Goal: Transaction & Acquisition: Purchase product/service

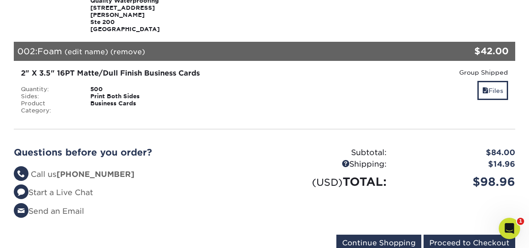
scroll to position [177, 0]
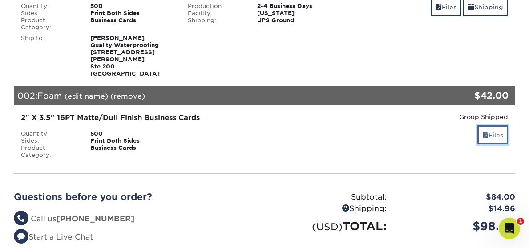
click at [484, 125] on link "Files" at bounding box center [492, 134] width 31 height 19
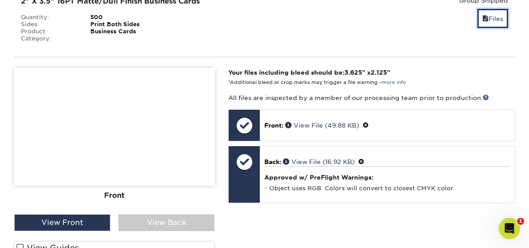
scroll to position [311, 0]
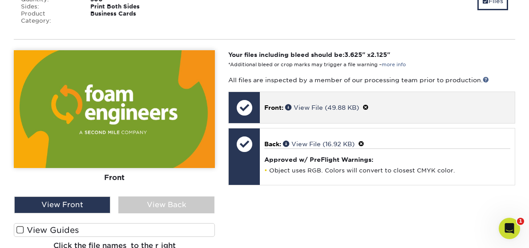
click at [368, 104] on span at bounding box center [366, 107] width 6 height 7
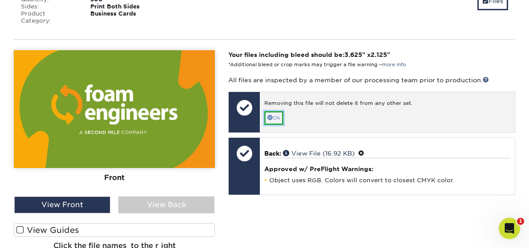
click at [270, 115] on span at bounding box center [269, 117] width 5 height 5
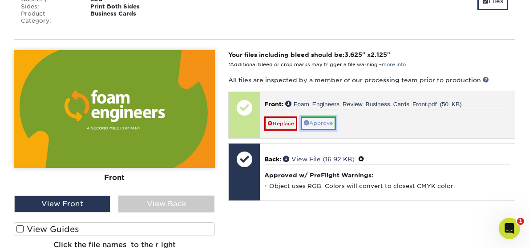
click at [318, 117] on link "Approve" at bounding box center [318, 124] width 35 height 14
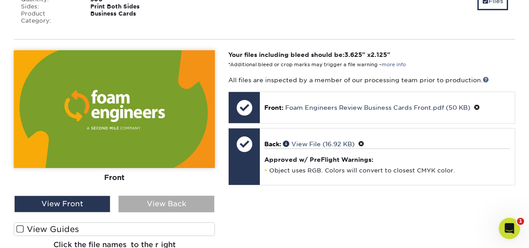
click at [157, 196] on div "View Back" at bounding box center [166, 204] width 96 height 17
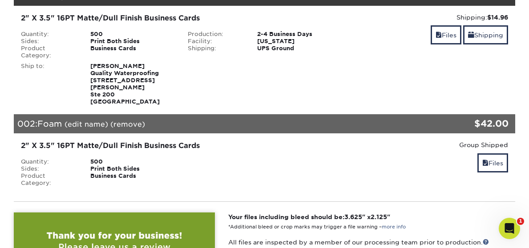
scroll to position [152, 0]
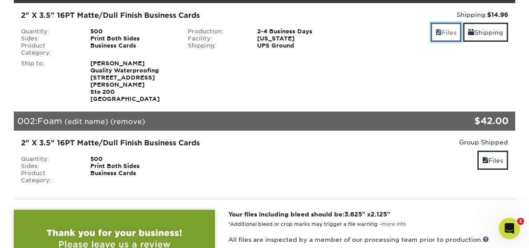
click at [447, 30] on link "Files" at bounding box center [446, 32] width 31 height 19
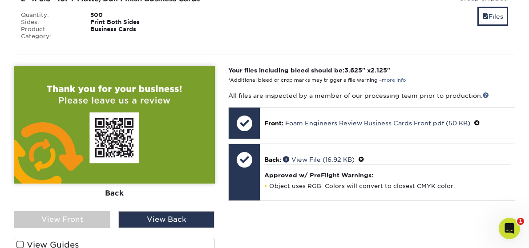
scroll to position [545, 0]
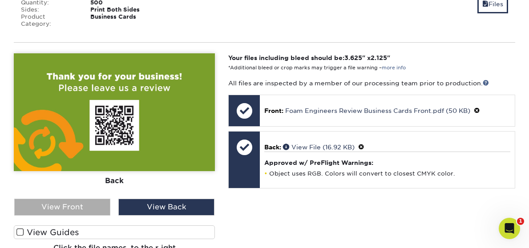
click at [94, 199] on div "View Front" at bounding box center [62, 207] width 96 height 17
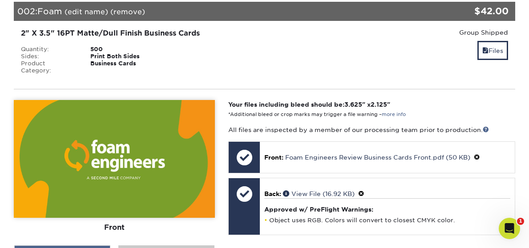
scroll to position [496, 0]
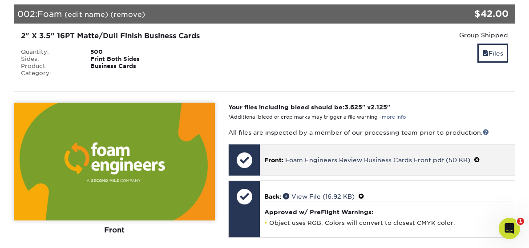
click at [479, 157] on span at bounding box center [477, 160] width 6 height 7
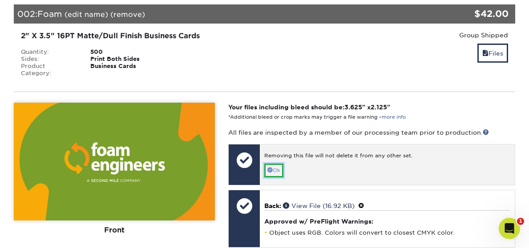
click at [274, 164] on link "Ok" at bounding box center [273, 171] width 19 height 14
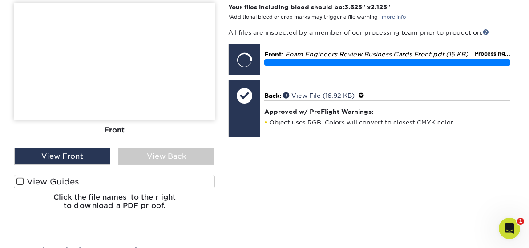
scroll to position [599, 0]
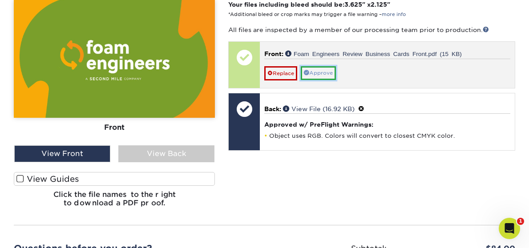
click at [320, 66] on link "Approve" at bounding box center [318, 73] width 35 height 14
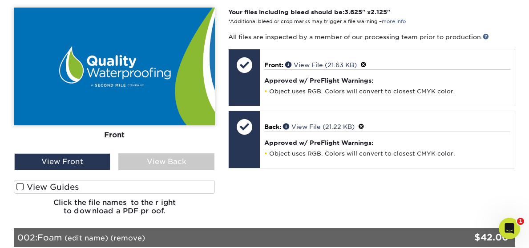
scroll to position [271, 0]
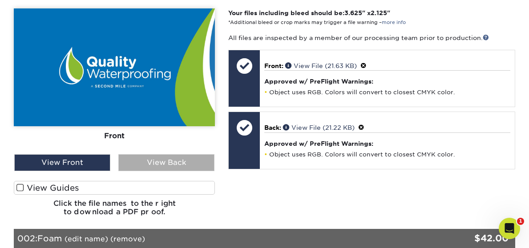
click at [151, 154] on div "View Back" at bounding box center [166, 162] width 96 height 17
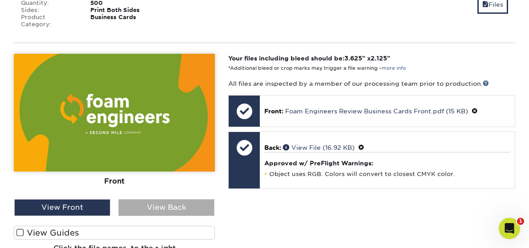
scroll to position [546, 0]
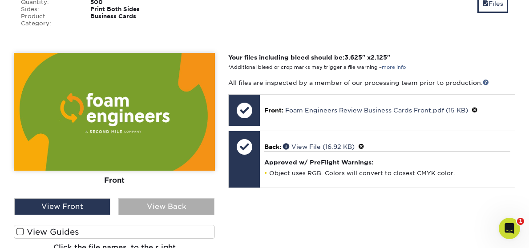
click at [181, 198] on div "View Back" at bounding box center [166, 206] width 96 height 17
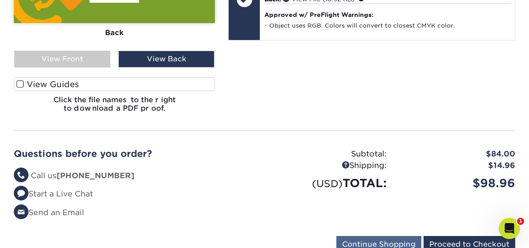
scroll to position [726, 0]
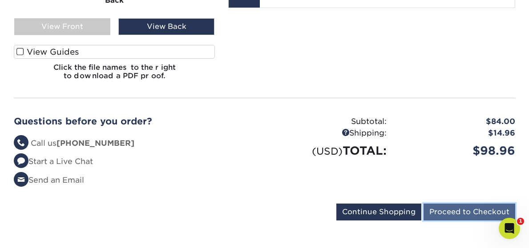
click at [464, 204] on input "Proceed to Checkout" at bounding box center [470, 212] width 92 height 17
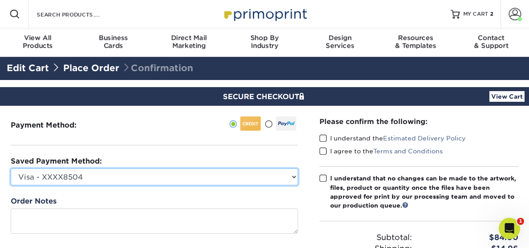
click at [276, 178] on select "Visa - XXXX8504 Visa - XXXX5868 Visa - XXXX5868 Visa - XXXX6596 Visa - XXXX9171…" at bounding box center [154, 177] width 287 height 17
select select "68768"
click at [11, 169] on select "Visa - XXXX8504 Visa - XXXX5868 Visa - XXXX5868 Visa - XXXX6596 Visa - XXXX9171…" at bounding box center [154, 177] width 287 height 17
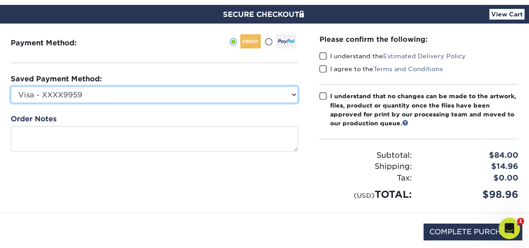
scroll to position [71, 0]
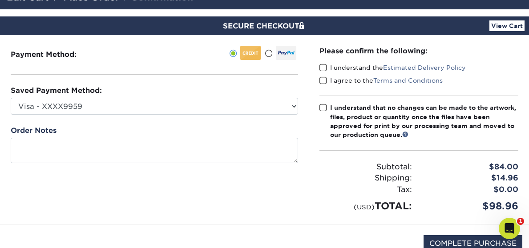
click at [323, 68] on span at bounding box center [323, 68] width 8 height 8
click at [0, 0] on input "I understand the Estimated Delivery Policy" at bounding box center [0, 0] width 0 height 0
click at [322, 85] on div "I agree to the Terms and Conditions" at bounding box center [418, 82] width 199 height 12
click at [322, 81] on span at bounding box center [323, 81] width 8 height 8
click at [0, 0] on input "I agree to the Terms and Conditions" at bounding box center [0, 0] width 0 height 0
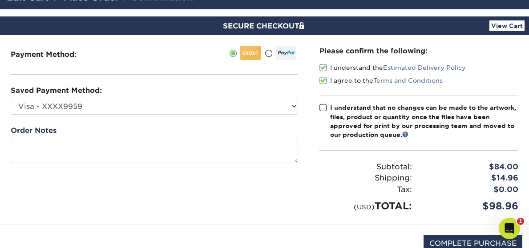
click at [322, 104] on span at bounding box center [323, 108] width 8 height 8
click at [0, 0] on input "I understand that no changes can be made to the artwork, files, product or quan…" at bounding box center [0, 0] width 0 height 0
click at [457, 242] on input "COMPLETE PURCHASE" at bounding box center [473, 243] width 99 height 17
type input "PROCESSING, PLEASE WAIT..."
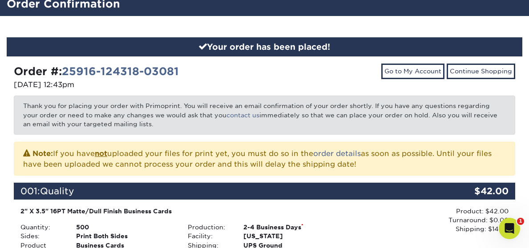
scroll to position [67, 0]
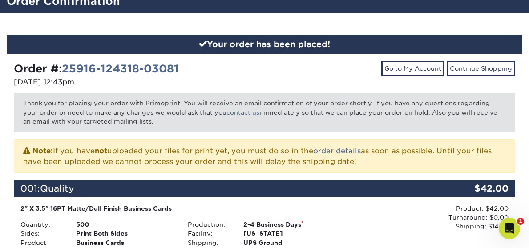
click at [210, 70] on div "Order #: 25916-124318-03081" at bounding box center [136, 69] width 244 height 16
click at [191, 69] on div "Order #: 25916-124318-03081" at bounding box center [136, 69] width 244 height 16
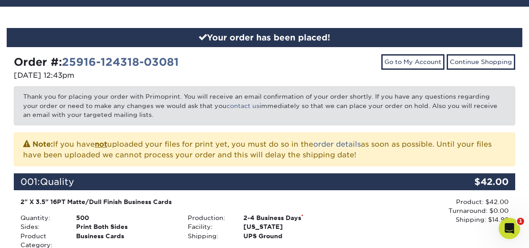
click at [384, 203] on div "Product: $42.00 Turnaround: $0.00 Shipping: $14.96 Discount: - $0.00" at bounding box center [428, 211] width 161 height 27
